Goal: Transaction & Acquisition: Purchase product/service

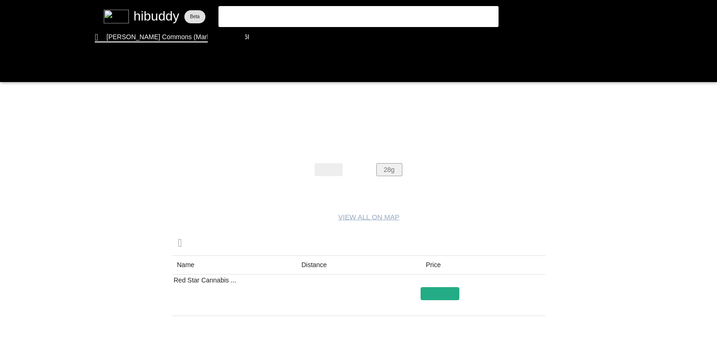
click at [397, 170] on flt-glass-pane at bounding box center [358, 172] width 717 height 344
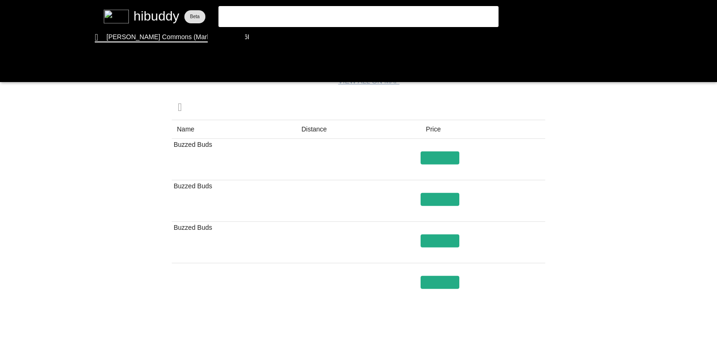
click at [319, 129] on flt-glass-pane at bounding box center [358, 172] width 717 height 344
click at [440, 199] on flt-glass-pane at bounding box center [358, 172] width 717 height 344
click at [321, 126] on flt-glass-pane at bounding box center [358, 172] width 717 height 344
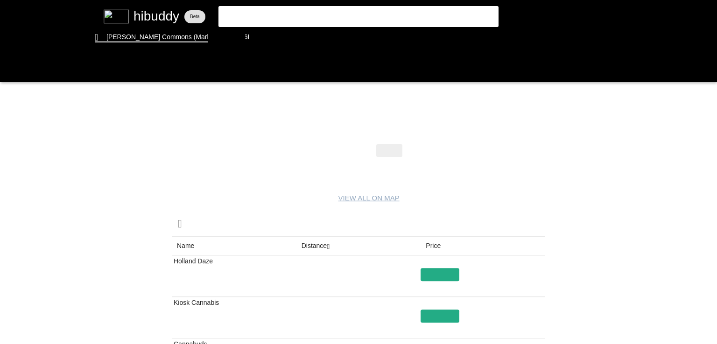
click at [380, 158] on flt-glass-pane at bounding box center [358, 172] width 717 height 344
click at [390, 153] on flt-glass-pane at bounding box center [358, 172] width 717 height 344
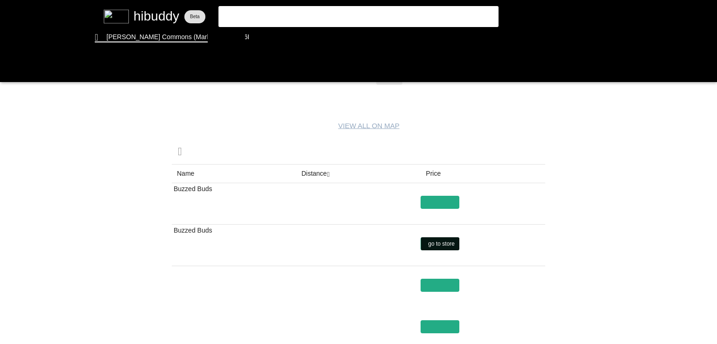
click at [446, 241] on flt-glass-pane at bounding box center [358, 172] width 717 height 344
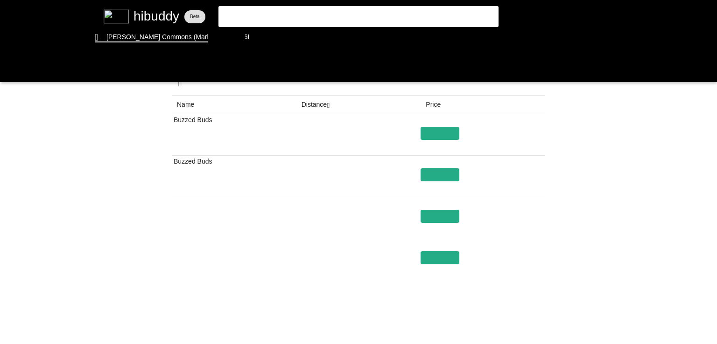
click at [327, 104] on flt-glass-pane at bounding box center [358, 172] width 717 height 344
